Goal: Information Seeking & Learning: Learn about a topic

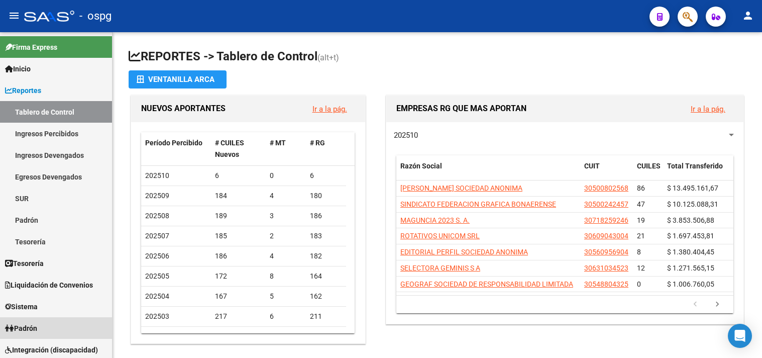
click at [46, 319] on link "Padrón" at bounding box center [56, 328] width 112 height 22
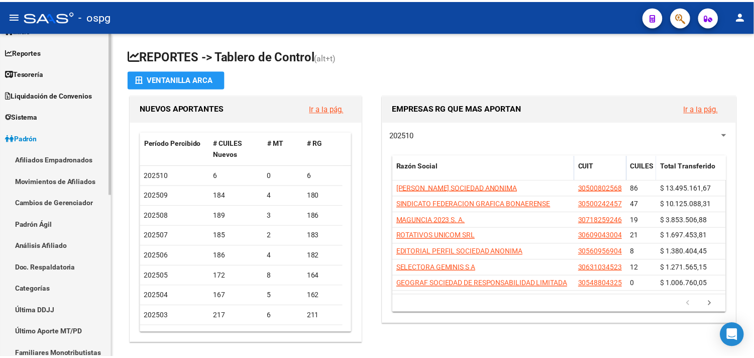
scroll to position [56, 0]
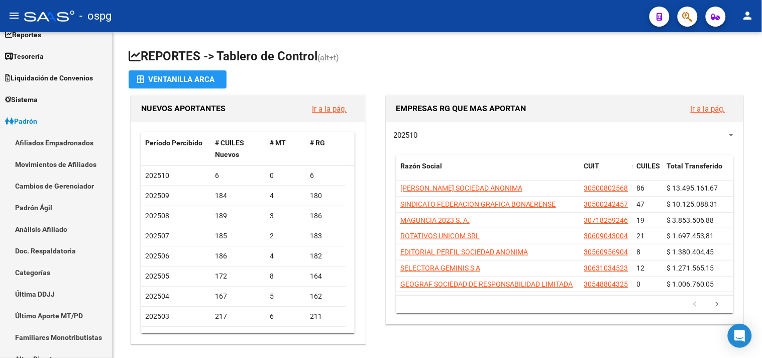
drag, startPoint x: 51, startPoint y: 226, endPoint x: 138, endPoint y: 159, distance: 109.6
click at [52, 224] on link "Análisis Afiliado" at bounding box center [56, 229] width 112 height 22
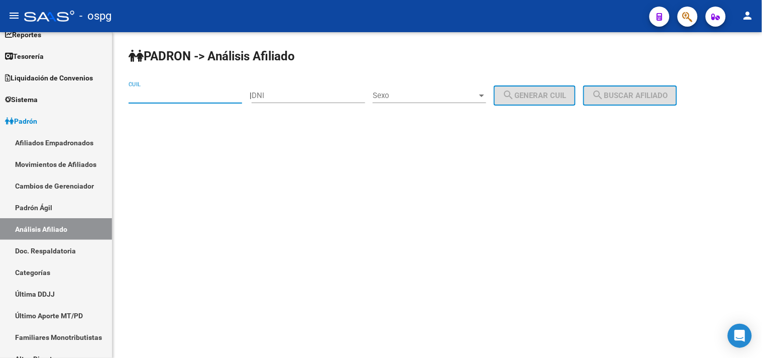
click at [193, 103] on div "CUIL" at bounding box center [186, 92] width 114 height 22
paste input "27-44366945-6"
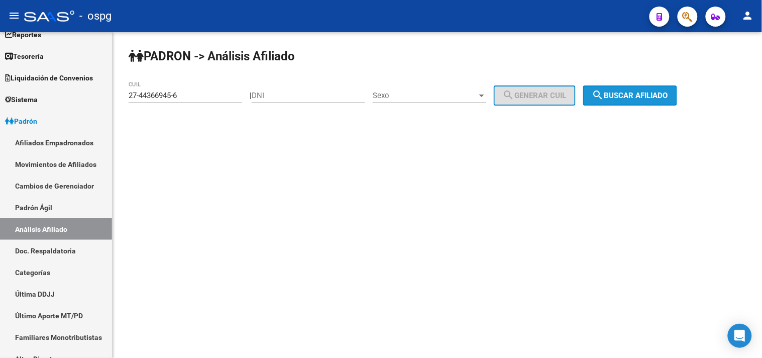
click at [666, 90] on button "search Buscar afiliado" at bounding box center [631, 95] width 94 height 20
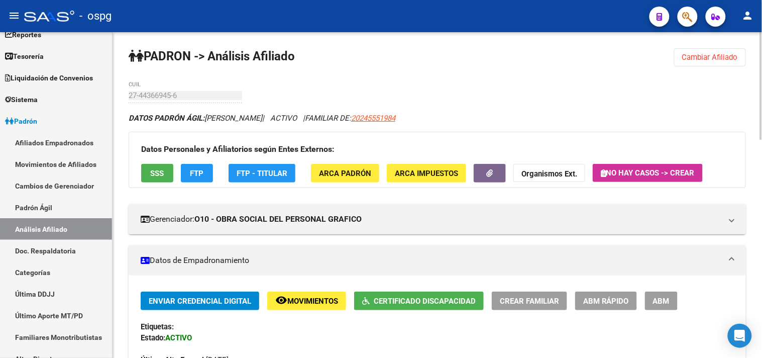
click at [434, 308] on button "Certificado Discapacidad" at bounding box center [419, 301] width 130 height 19
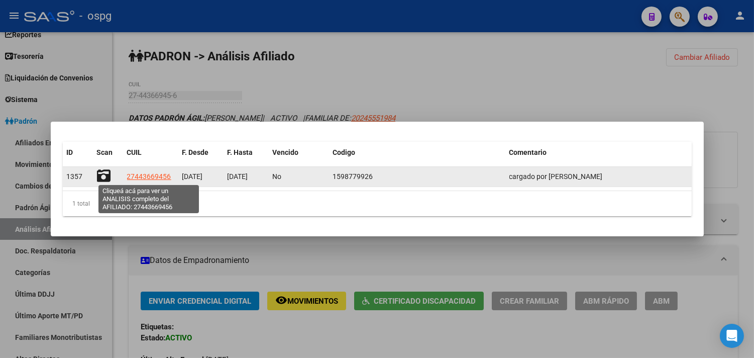
click at [163, 179] on span "27443669456" at bounding box center [149, 176] width 44 height 8
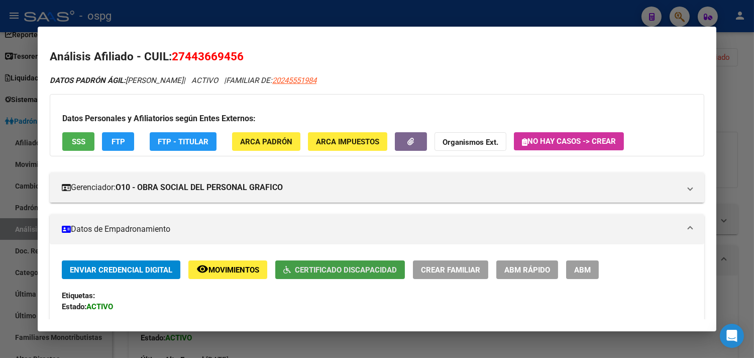
click at [318, 264] on button "Certificado Discapacidad" at bounding box center [340, 269] width 130 height 19
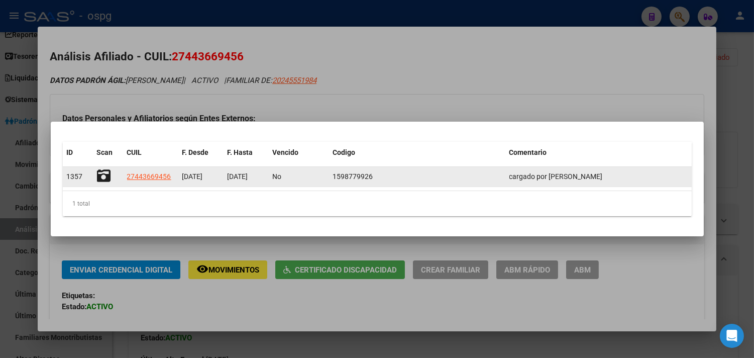
click at [93, 173] on div "1357 27443669456 [DATE] [DATE] No 1598779926 cargado por [PERSON_NAME]" at bounding box center [377, 177] width 629 height 20
click at [108, 177] on icon at bounding box center [104, 176] width 14 height 14
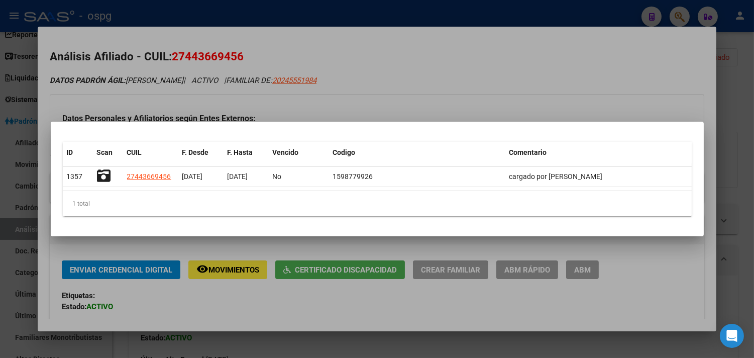
click at [210, 305] on div at bounding box center [377, 179] width 754 height 358
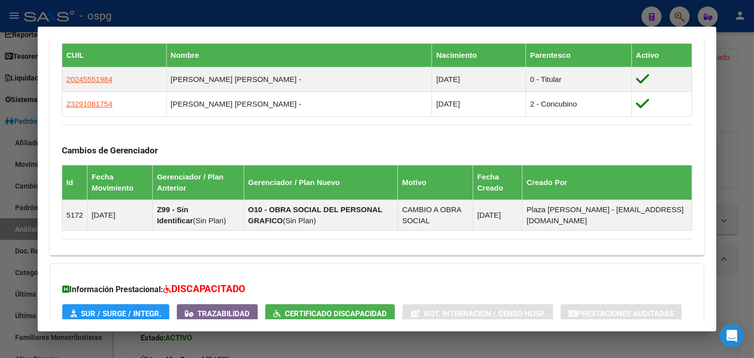
scroll to position [654, 0]
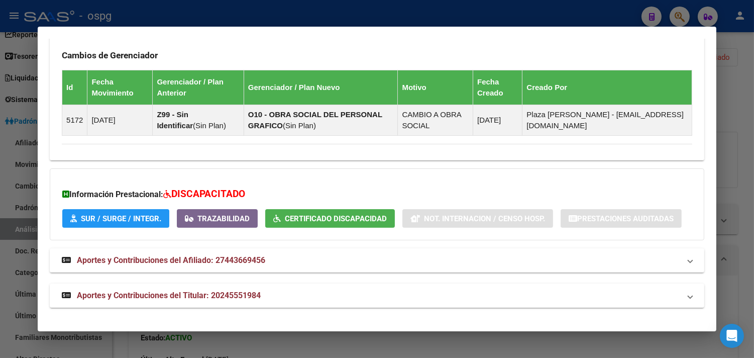
click at [107, 219] on span "SUR / SURGE / INTEGR." at bounding box center [121, 218] width 80 height 9
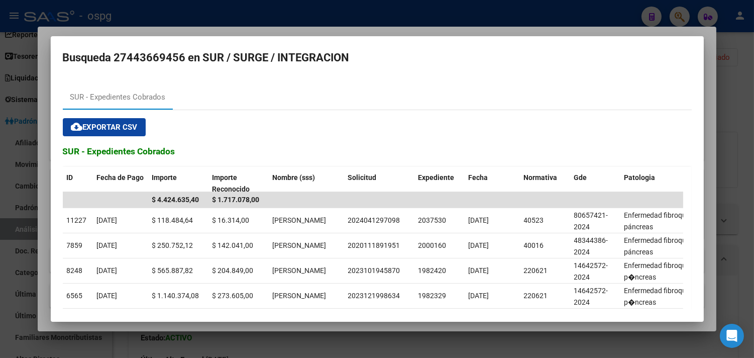
click at [278, 316] on mat-dialog-container "Busqueda 27443669456 en SUR / SURGE / INTEGRACION SUR - Expedientes Cobrados cl…" at bounding box center [377, 179] width 653 height 286
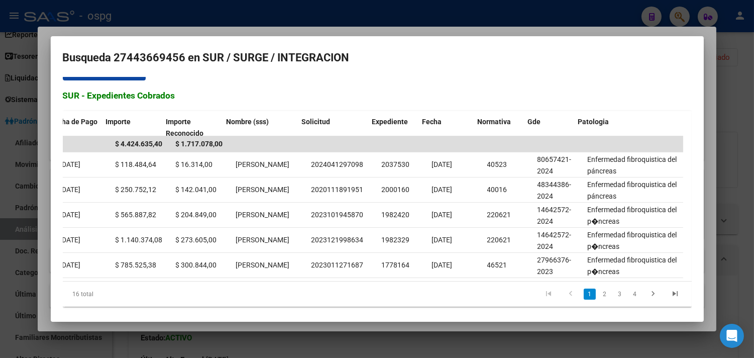
scroll to position [0, 62]
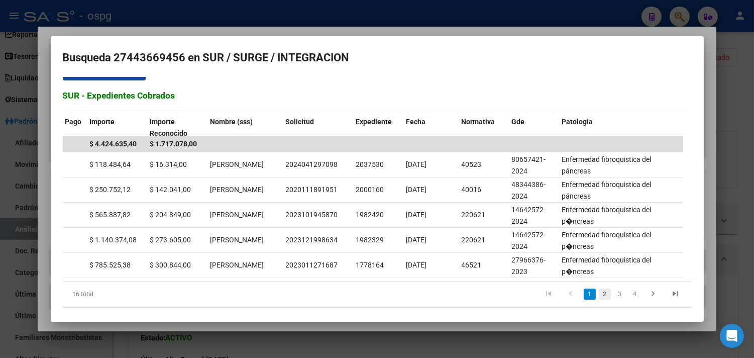
click at [599, 300] on link "2" at bounding box center [605, 293] width 12 height 11
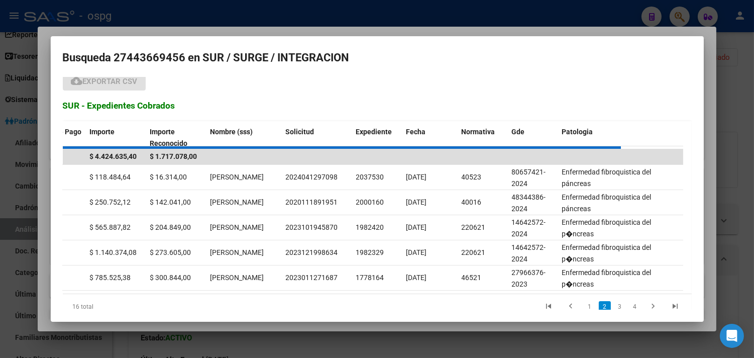
scroll to position [66, 0]
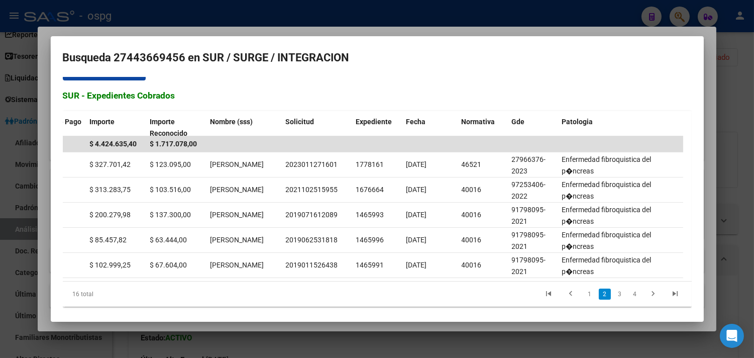
click at [614, 300] on link "3" at bounding box center [620, 293] width 12 height 11
click at [629, 300] on link "4" at bounding box center [635, 293] width 12 height 11
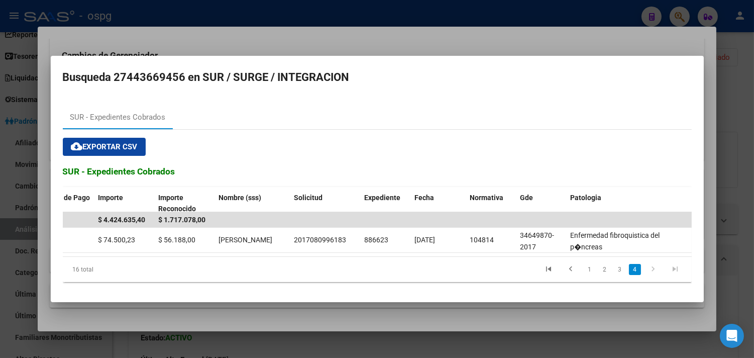
scroll to position [0, 0]
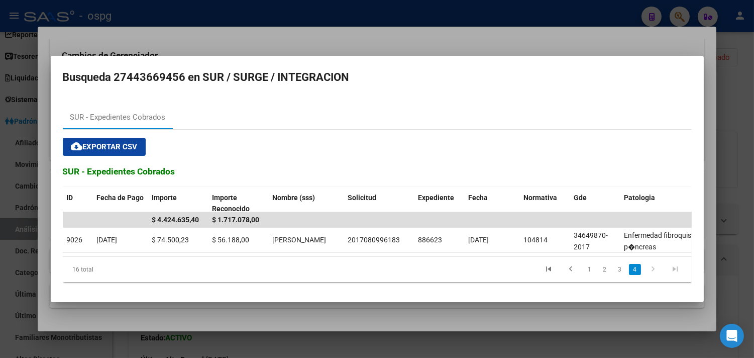
click at [138, 342] on div at bounding box center [377, 179] width 754 height 358
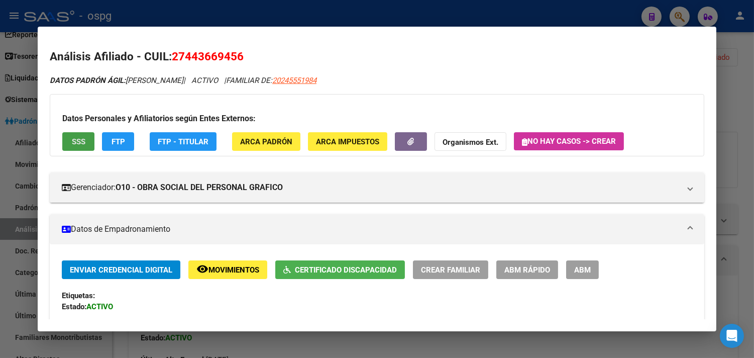
click at [67, 144] on button "SSS" at bounding box center [78, 141] width 32 height 19
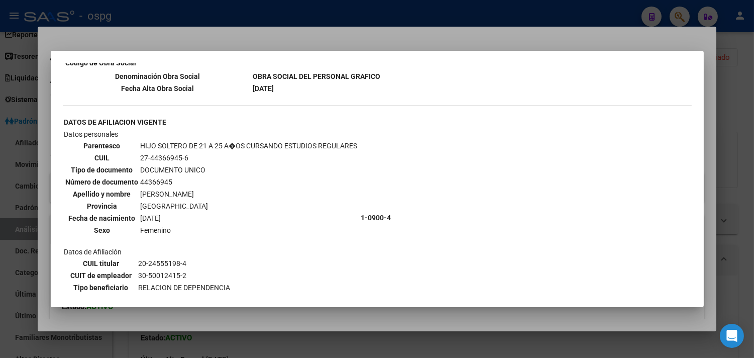
scroll to position [613, 0]
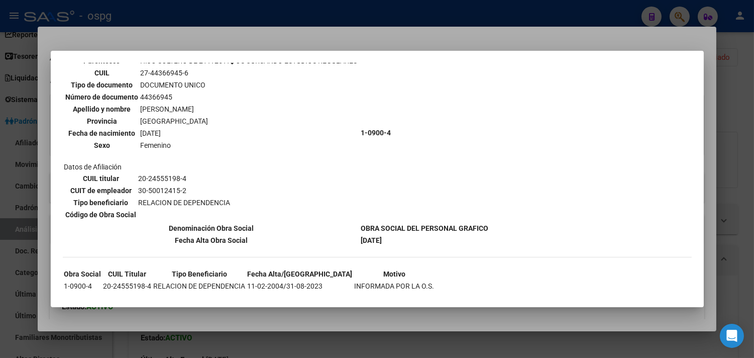
click at [270, 335] on div at bounding box center [377, 179] width 754 height 358
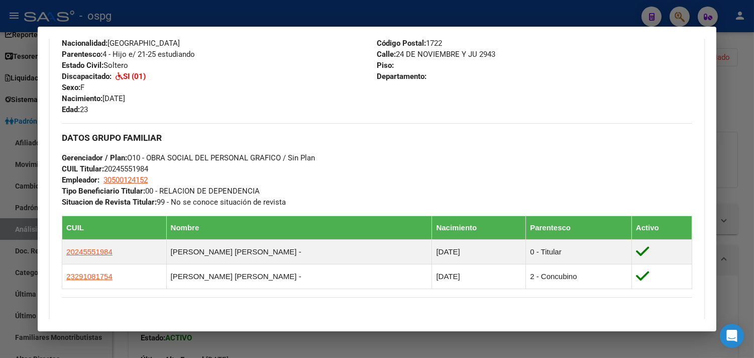
scroll to position [391, 0]
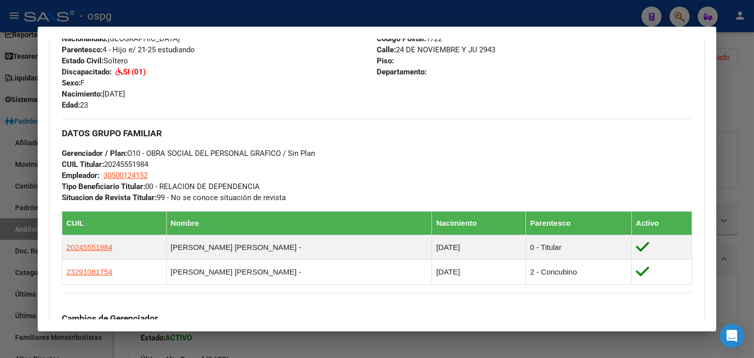
click at [339, 347] on div at bounding box center [377, 179] width 754 height 358
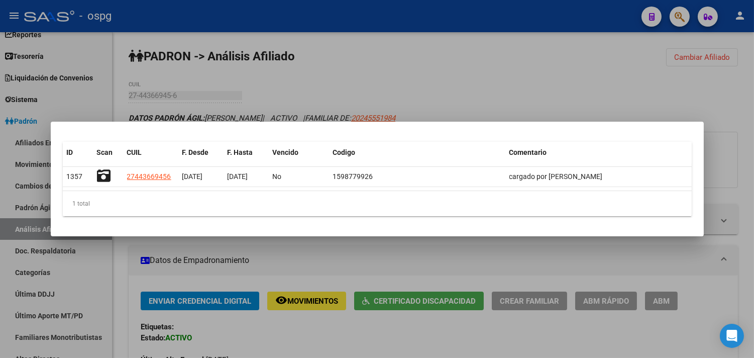
drag, startPoint x: 382, startPoint y: 268, endPoint x: 205, endPoint y: 256, distance: 177.8
click at [382, 268] on div at bounding box center [377, 179] width 754 height 358
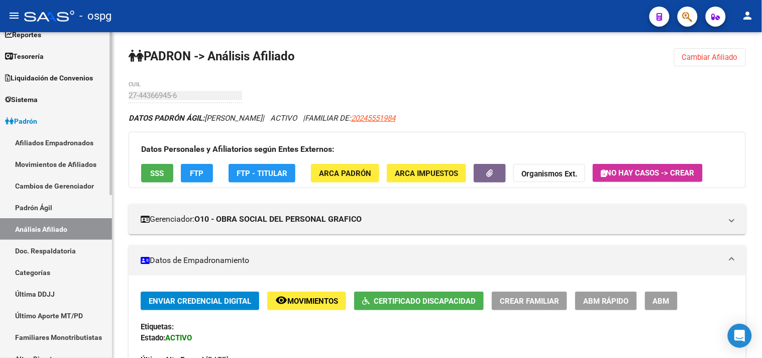
click at [26, 229] on link "Análisis Afiliado" at bounding box center [56, 229] width 112 height 22
drag, startPoint x: 731, startPoint y: 58, endPoint x: 681, endPoint y: 62, distance: 49.9
click at [730, 58] on span "Cambiar Afiliado" at bounding box center [711, 57] width 56 height 9
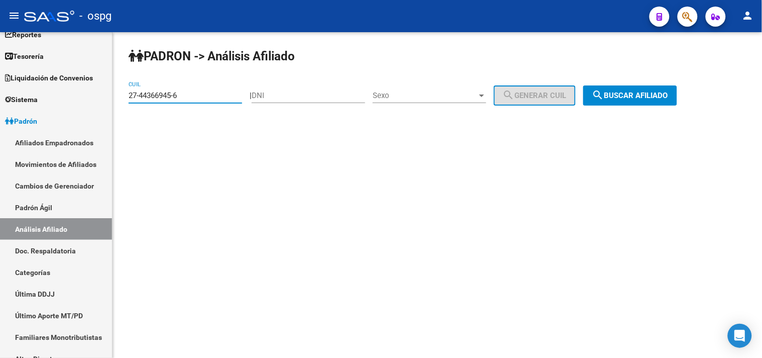
drag, startPoint x: 217, startPoint y: 98, endPoint x: 123, endPoint y: 98, distance: 94.0
click at [96, 98] on mat-sidenav-container "Firma Express Inicio Calendario SSS Instructivos Contacto OS Reportes Tablero d…" at bounding box center [381, 195] width 762 height 326
paste input "0-32479626-7"
click at [633, 93] on span "search Buscar afiliado" at bounding box center [631, 95] width 76 height 9
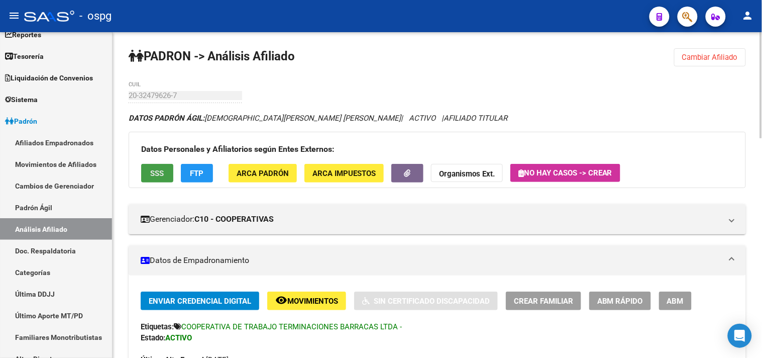
click at [159, 176] on span "SSS" at bounding box center [158, 173] width 14 height 9
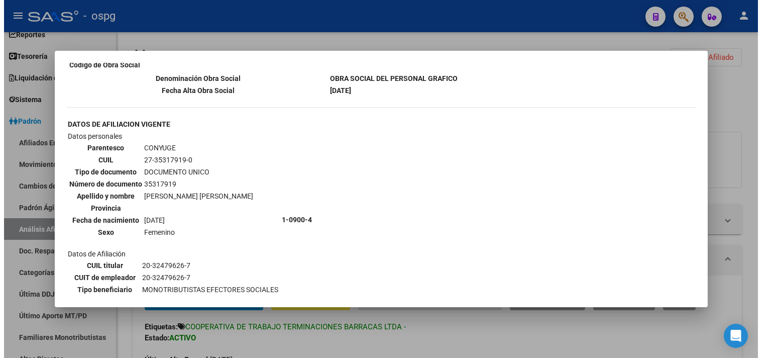
scroll to position [223, 0]
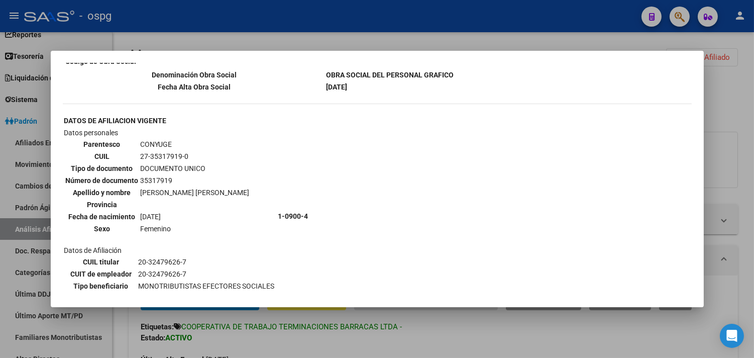
click at [367, 343] on div at bounding box center [377, 179] width 754 height 358
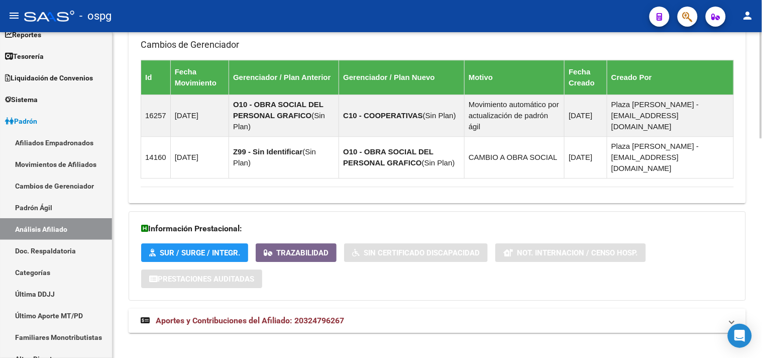
click at [401, 315] on mat-panel-title "Aportes y Contribuciones del Afiliado: 20324796267" at bounding box center [431, 320] width 581 height 11
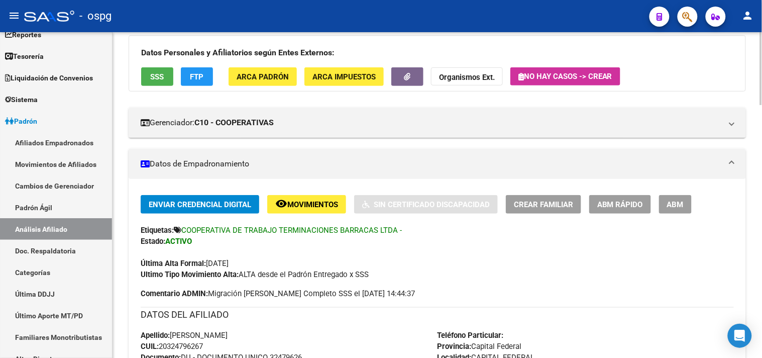
scroll to position [0, 0]
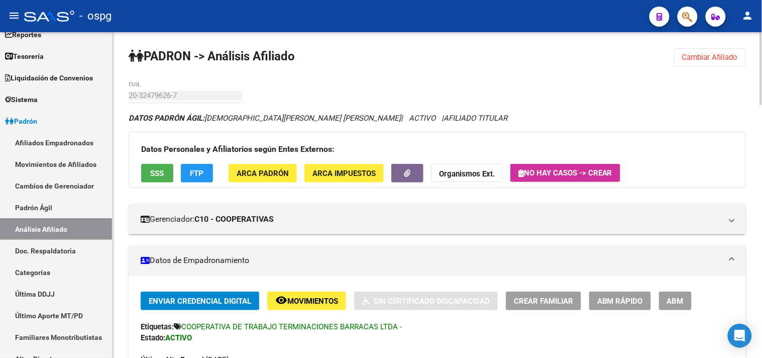
drag, startPoint x: 727, startPoint y: 57, endPoint x: 398, endPoint y: 76, distance: 330.2
click at [725, 57] on span "Cambiar Afiliado" at bounding box center [711, 57] width 56 height 9
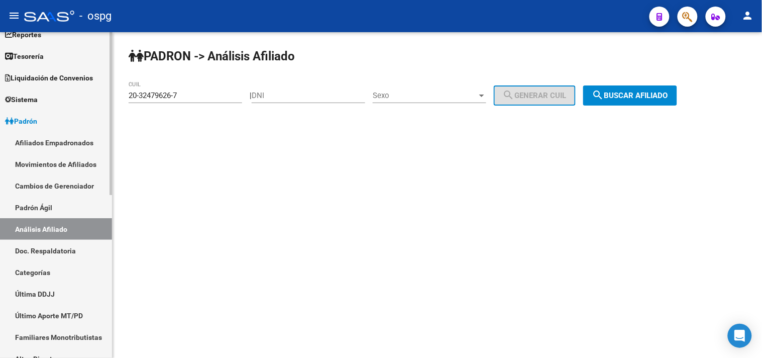
drag, startPoint x: 217, startPoint y: 94, endPoint x: 61, endPoint y: 90, distance: 155.9
click at [62, 91] on mat-sidenav-container "Firma Express Inicio Calendario SSS Instructivos Contacto OS Reportes Tablero d…" at bounding box center [381, 195] width 762 height 326
paste input "20696630-1"
type input "20-20696630-1"
click at [650, 95] on span "search Buscar afiliado" at bounding box center [631, 95] width 76 height 9
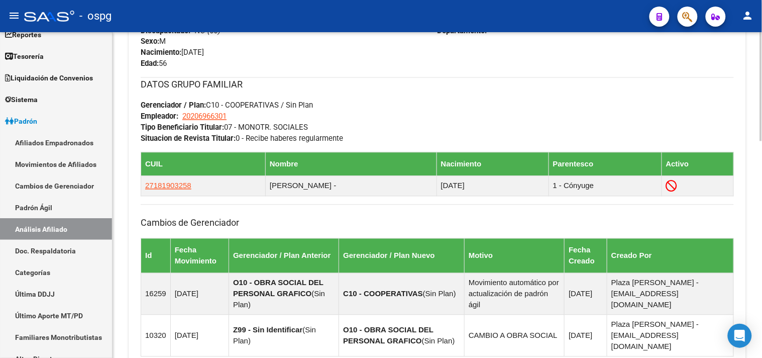
scroll to position [646, 0]
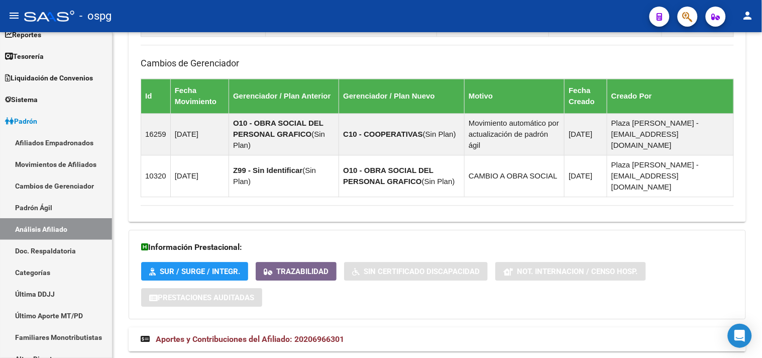
click at [433, 327] on mat-expansion-panel-header "Aportes y Contribuciones del Afiliado: 20206966301" at bounding box center [438, 339] width 618 height 24
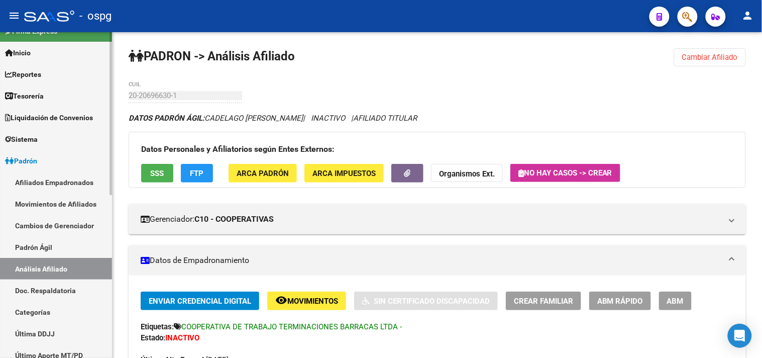
scroll to position [0, 0]
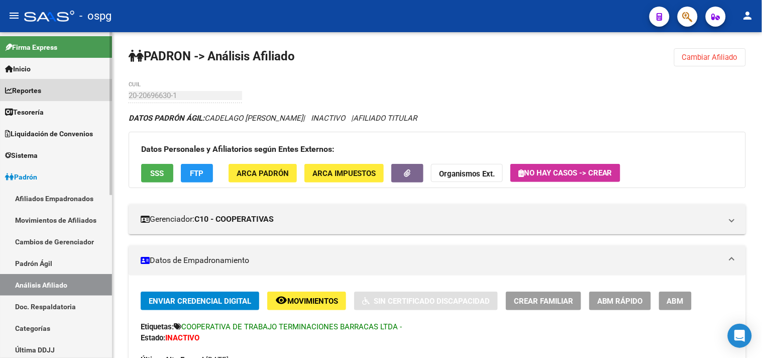
click at [49, 88] on link "Reportes" at bounding box center [56, 90] width 112 height 22
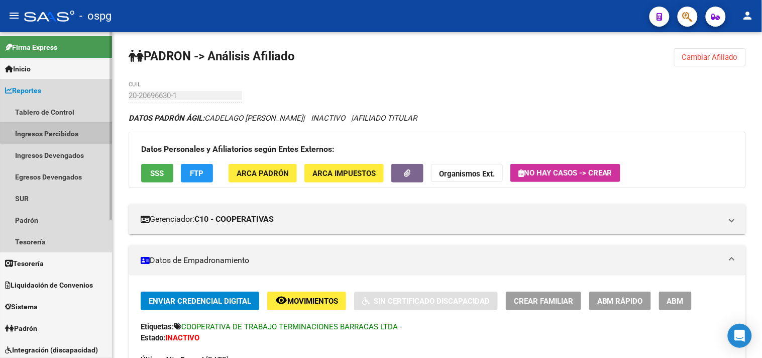
click at [64, 132] on link "Ingresos Percibidos" at bounding box center [56, 134] width 112 height 22
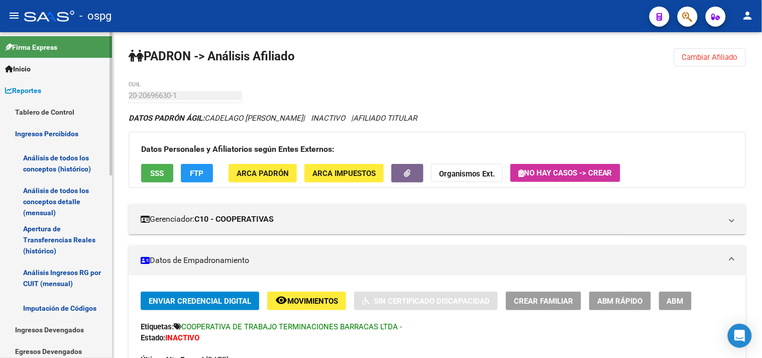
drag, startPoint x: 65, startPoint y: 168, endPoint x: 53, endPoint y: 156, distance: 17.4
click at [64, 168] on link "Análisis de todos los conceptos (histórico)" at bounding box center [56, 163] width 112 height 38
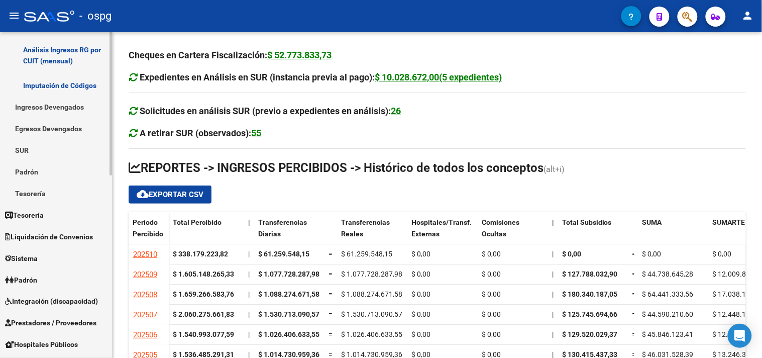
scroll to position [223, 0]
click at [57, 280] on link "Padrón" at bounding box center [56, 279] width 112 height 22
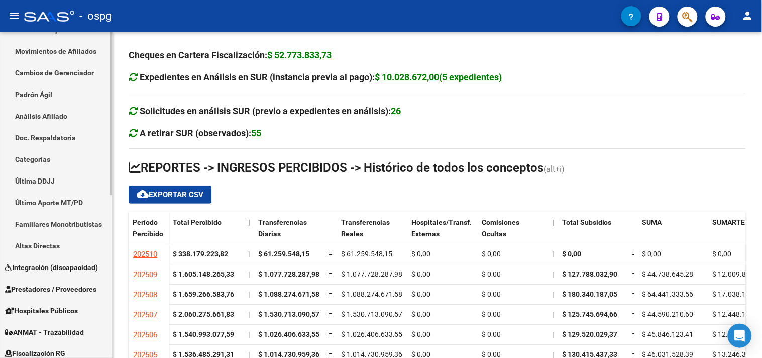
scroll to position [112, 0]
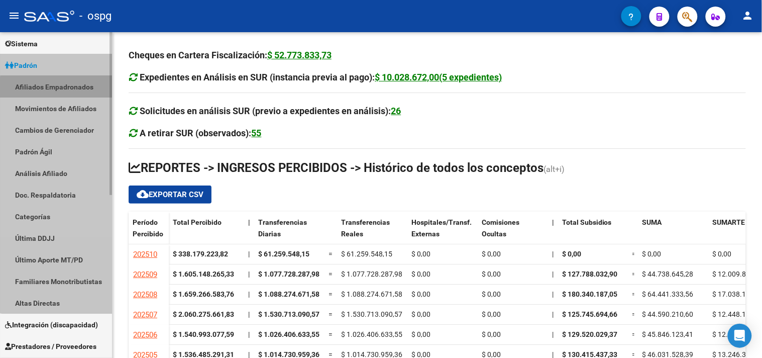
click at [73, 89] on link "Afiliados Empadronados" at bounding box center [56, 87] width 112 height 22
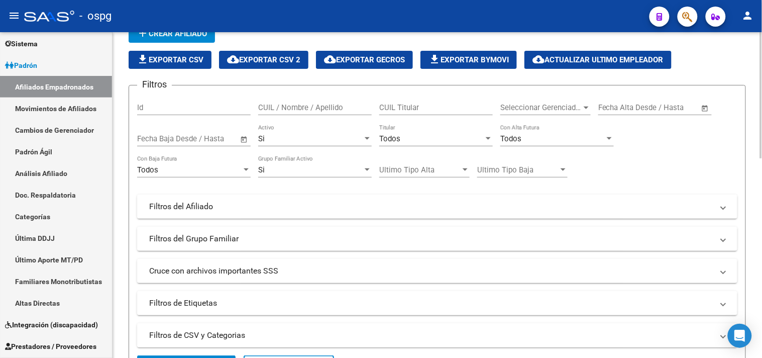
scroll to position [112, 0]
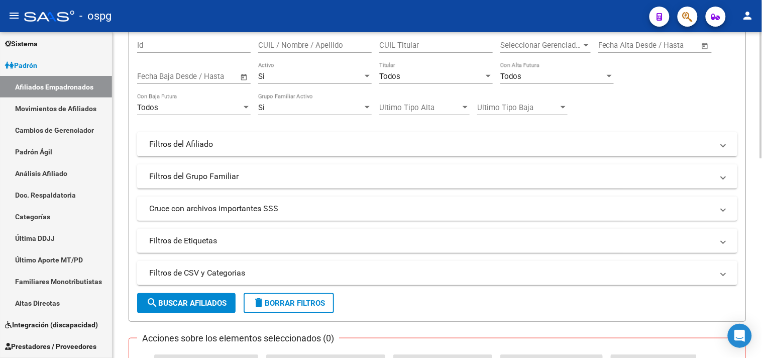
click at [287, 200] on mat-expansion-panel-header "Cruce con archivos importantes SSS" at bounding box center [437, 209] width 601 height 24
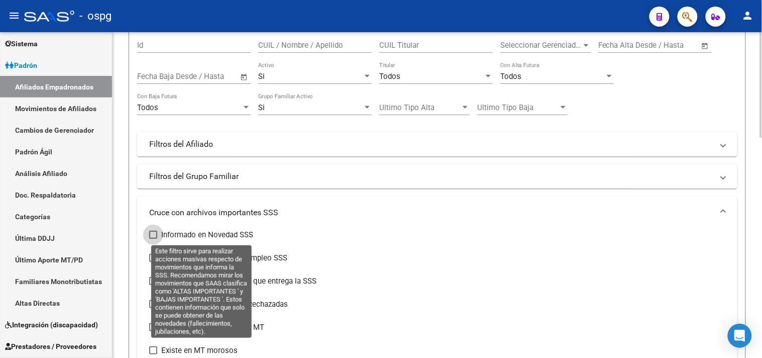
click at [213, 234] on span "Informado en Novedad SSS" at bounding box center [207, 235] width 92 height 12
click at [153, 239] on input "Informado en Novedad SSS" at bounding box center [153, 239] width 1 height 1
checkbox input "true"
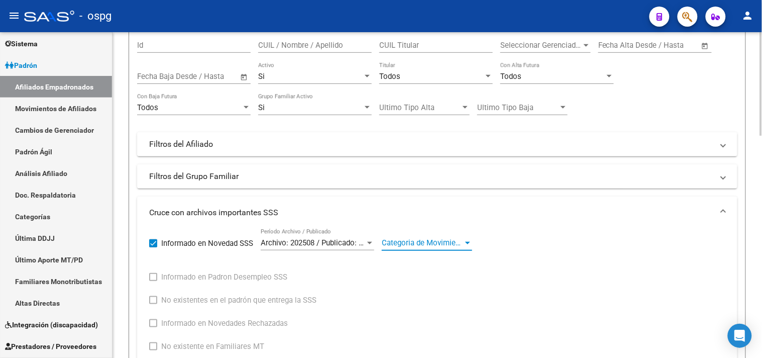
click at [421, 247] on span "Categoria de Movimiento" at bounding box center [422, 242] width 81 height 9
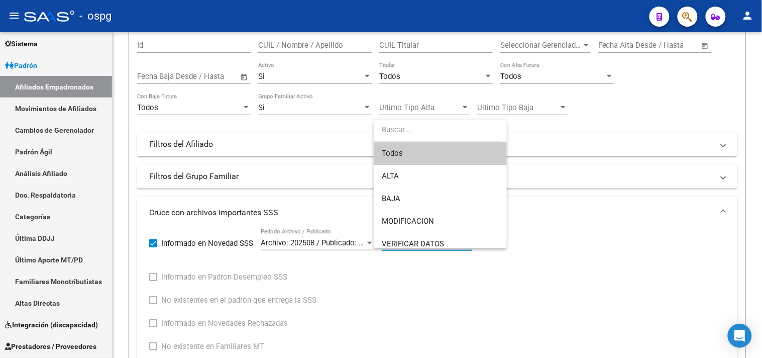
click at [302, 239] on div at bounding box center [381, 179] width 762 height 358
click at [330, 245] on span "Archivo: 202508 / Publicado: 202509" at bounding box center [322, 242] width 122 height 9
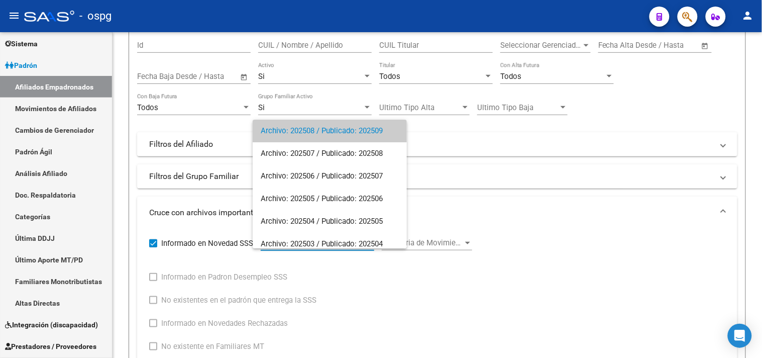
click at [565, 312] on div at bounding box center [381, 179] width 762 height 358
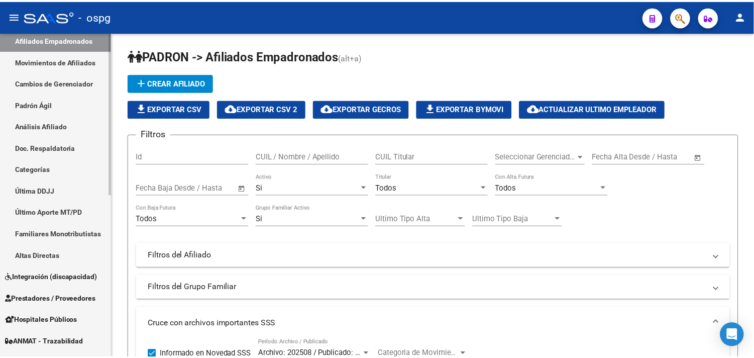
scroll to position [158, 0]
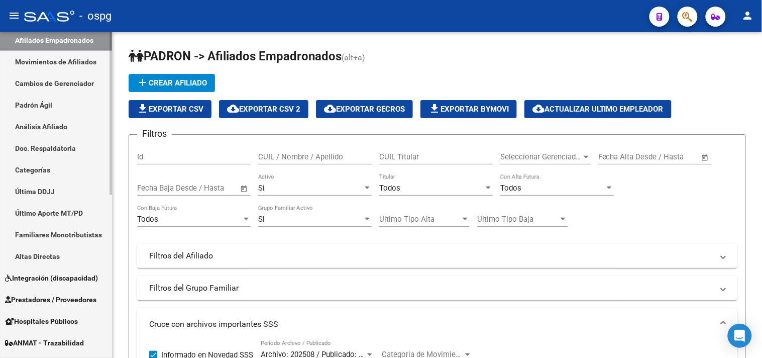
drag, startPoint x: 45, startPoint y: 127, endPoint x: 92, endPoint y: 113, distance: 48.7
click at [45, 126] on link "Análisis Afiliado" at bounding box center [56, 127] width 112 height 22
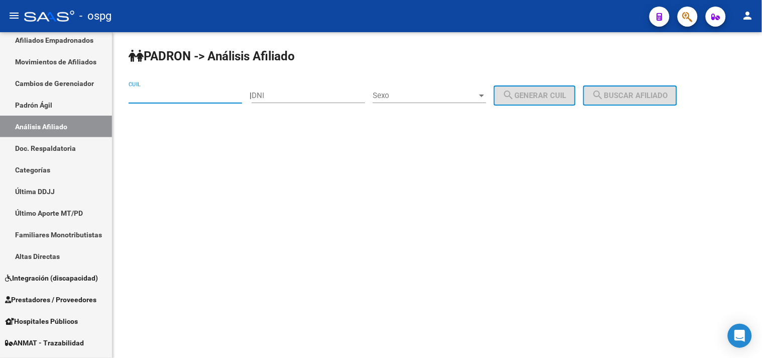
paste input "27-30975985-6"
type input "27-30975985-6"
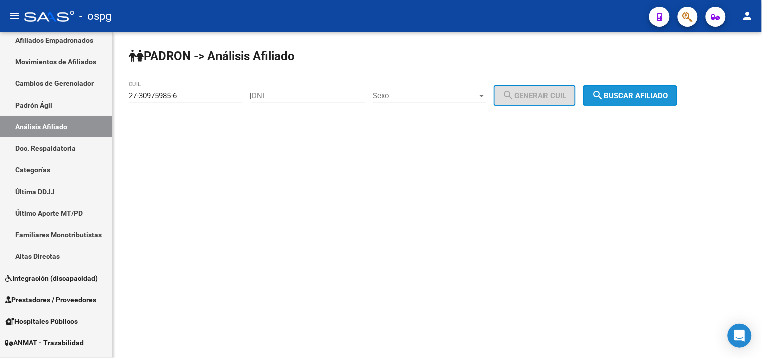
drag, startPoint x: 623, startPoint y: 93, endPoint x: 352, endPoint y: 160, distance: 279.5
click at [622, 92] on span "search Buscar afiliado" at bounding box center [631, 95] width 76 height 9
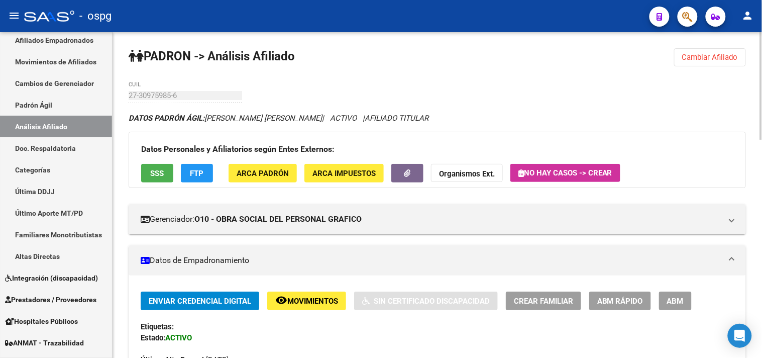
click at [161, 166] on button "SSS" at bounding box center [157, 173] width 32 height 19
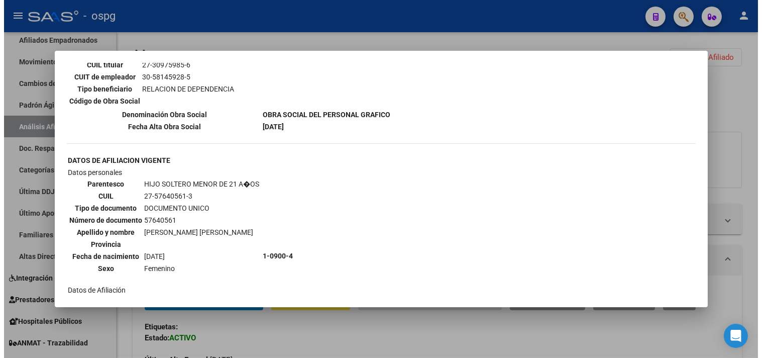
scroll to position [782, 0]
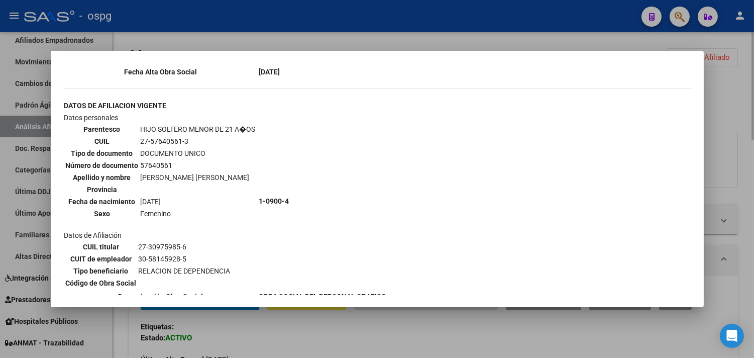
drag, startPoint x: 339, startPoint y: 345, endPoint x: 344, endPoint y: 343, distance: 5.4
click at [338, 345] on div at bounding box center [377, 179] width 754 height 358
